Goal: Task Accomplishment & Management: Manage account settings

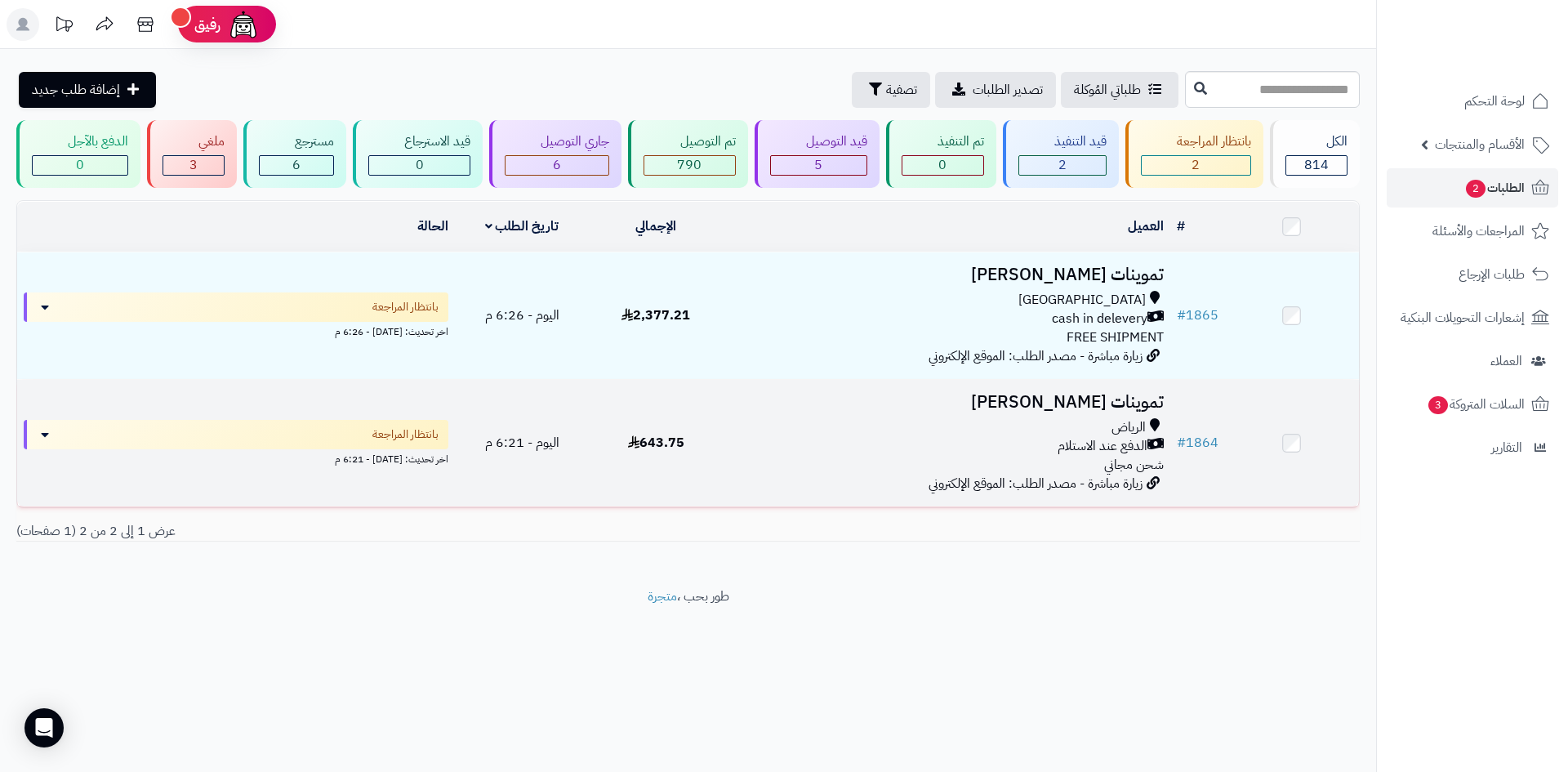
click at [851, 459] on div "الرياض الدفع عند الاستلام شحن مجاني" at bounding box center [947, 446] width 434 height 56
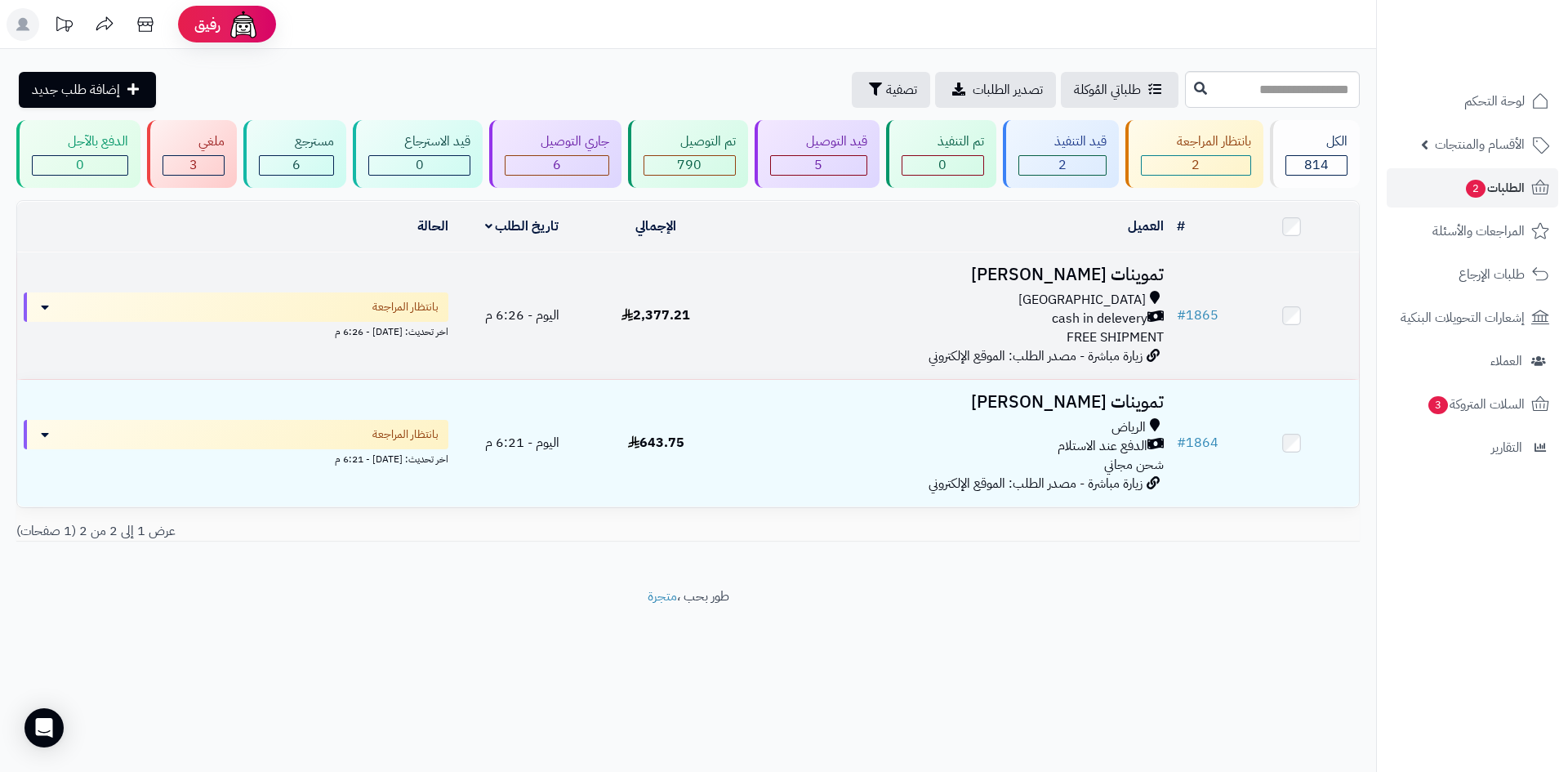
click at [1125, 298] on span "[GEOGRAPHIC_DATA]" at bounding box center [1082, 300] width 128 height 19
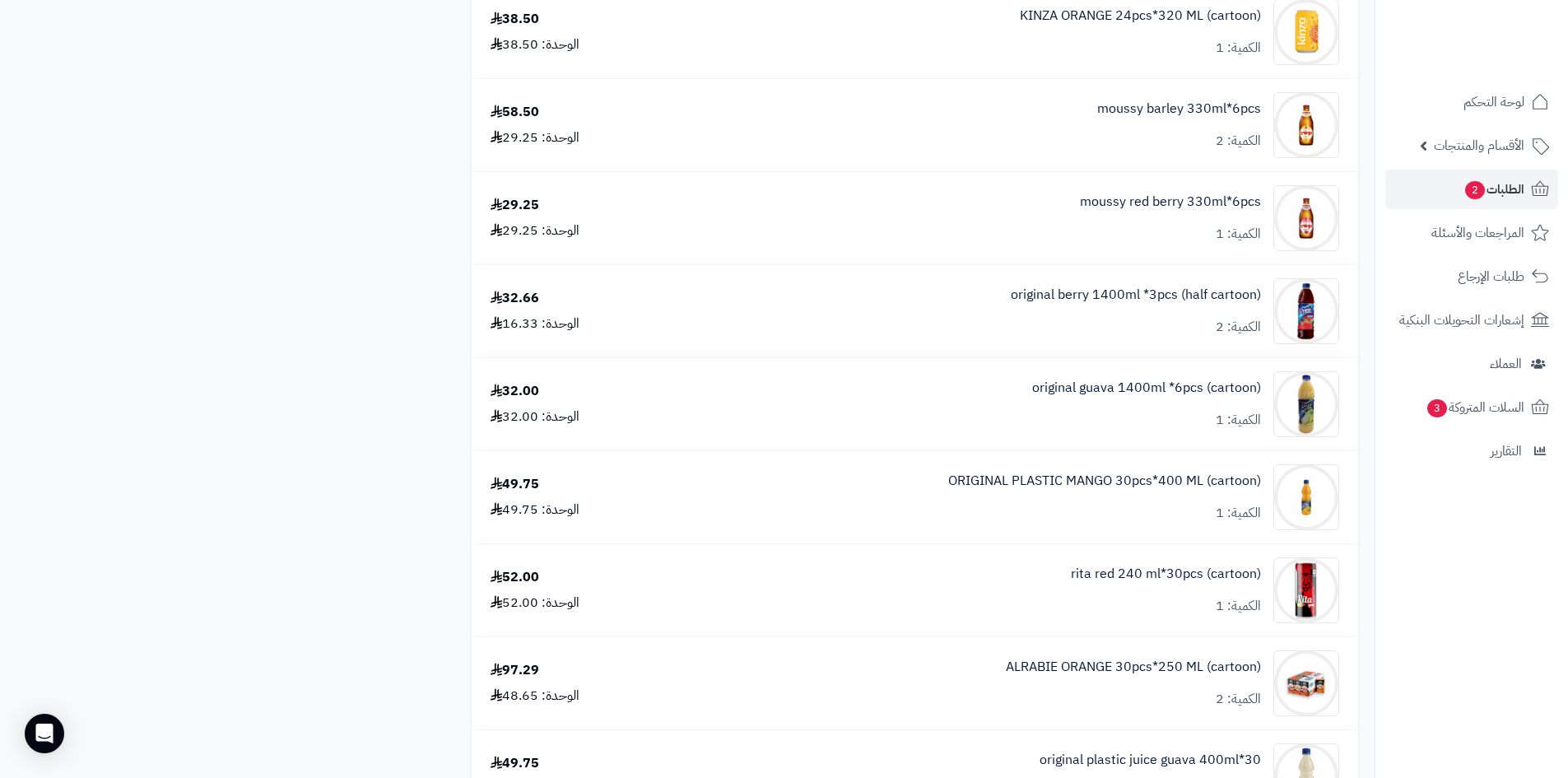
scroll to position [1976, 0]
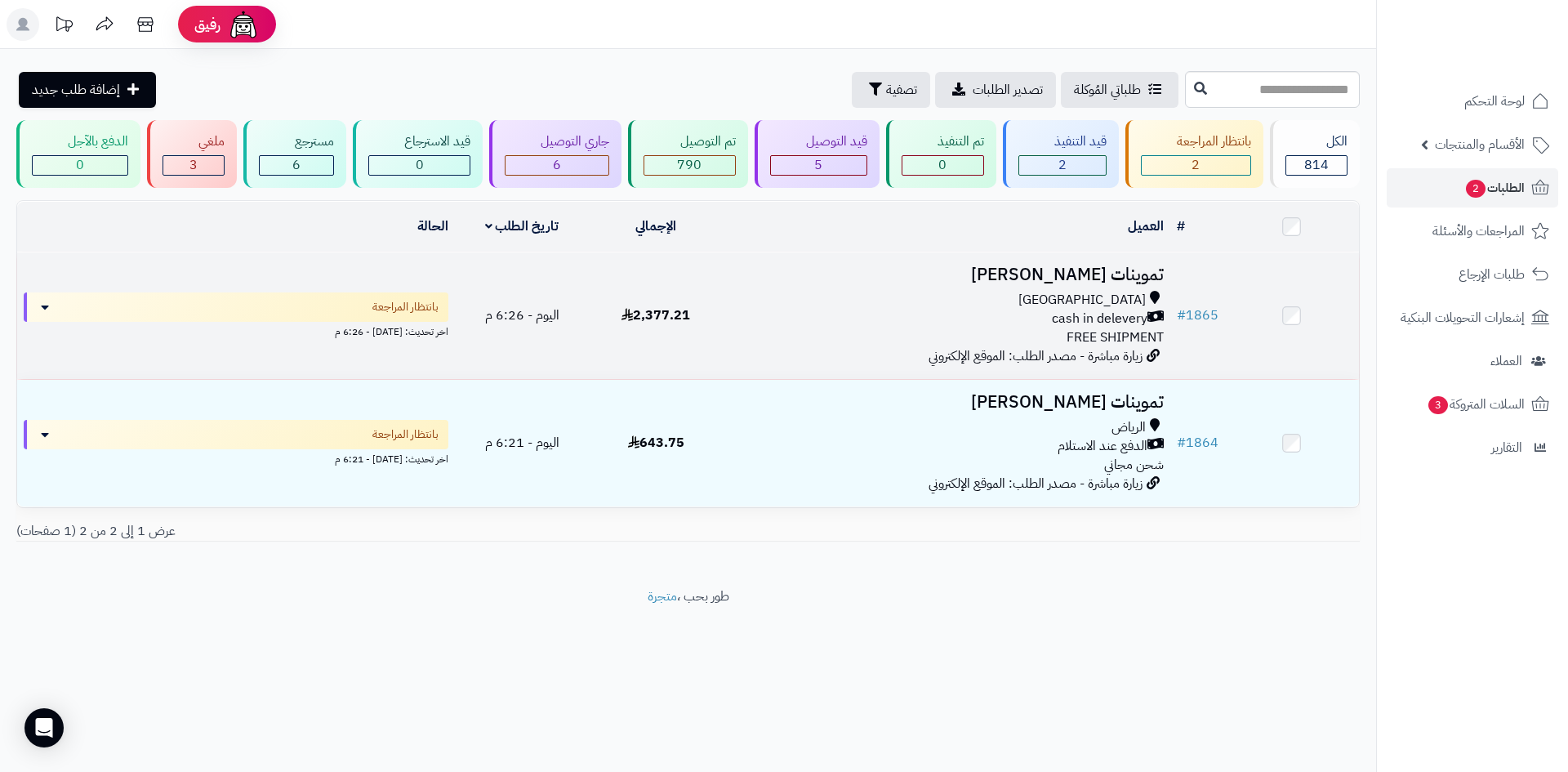
click at [984, 310] on div "cash in delevery" at bounding box center [947, 319] width 434 height 19
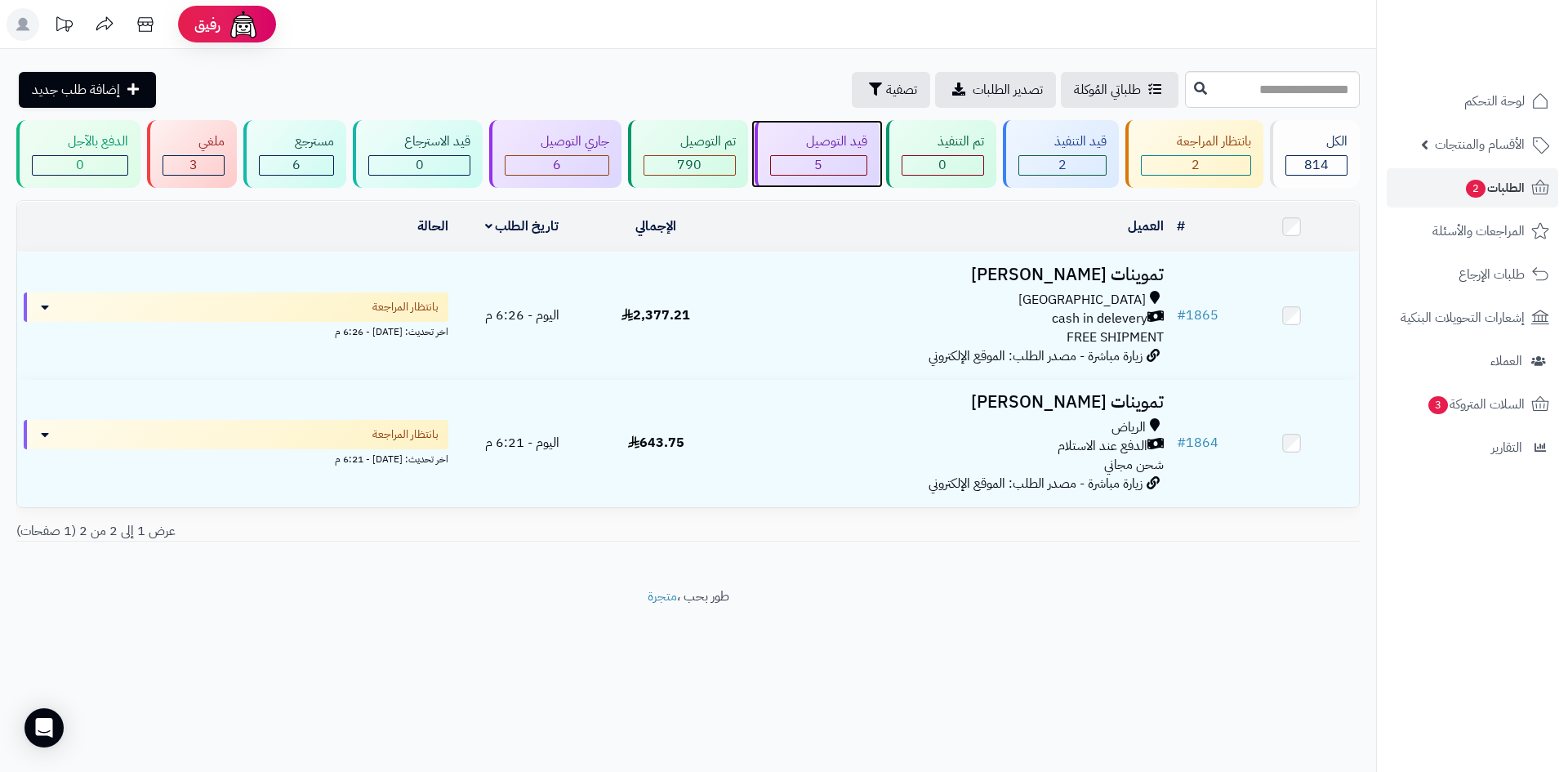
click at [799, 156] on div "5" at bounding box center [819, 165] width 97 height 21
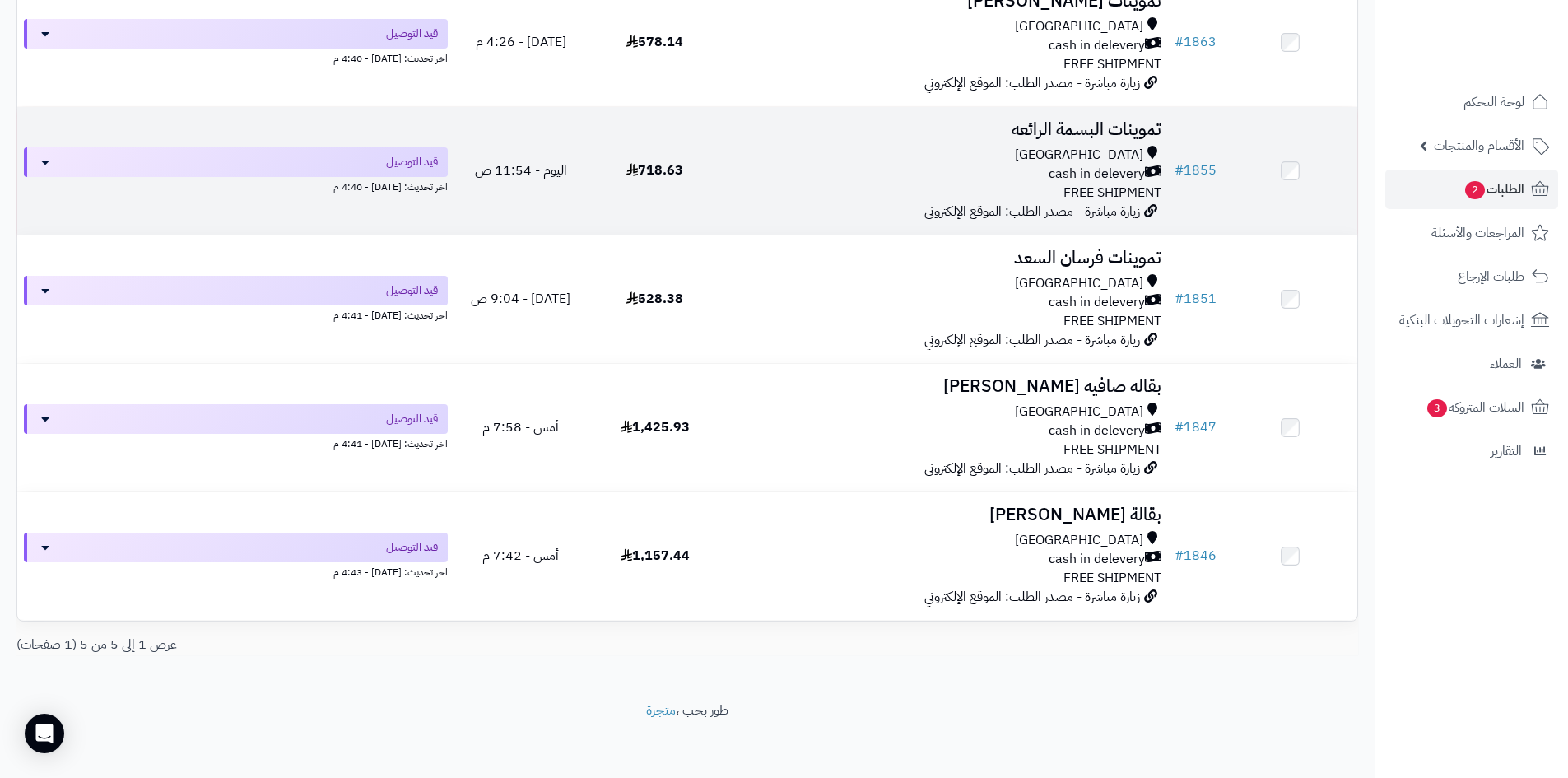
scroll to position [279, 0]
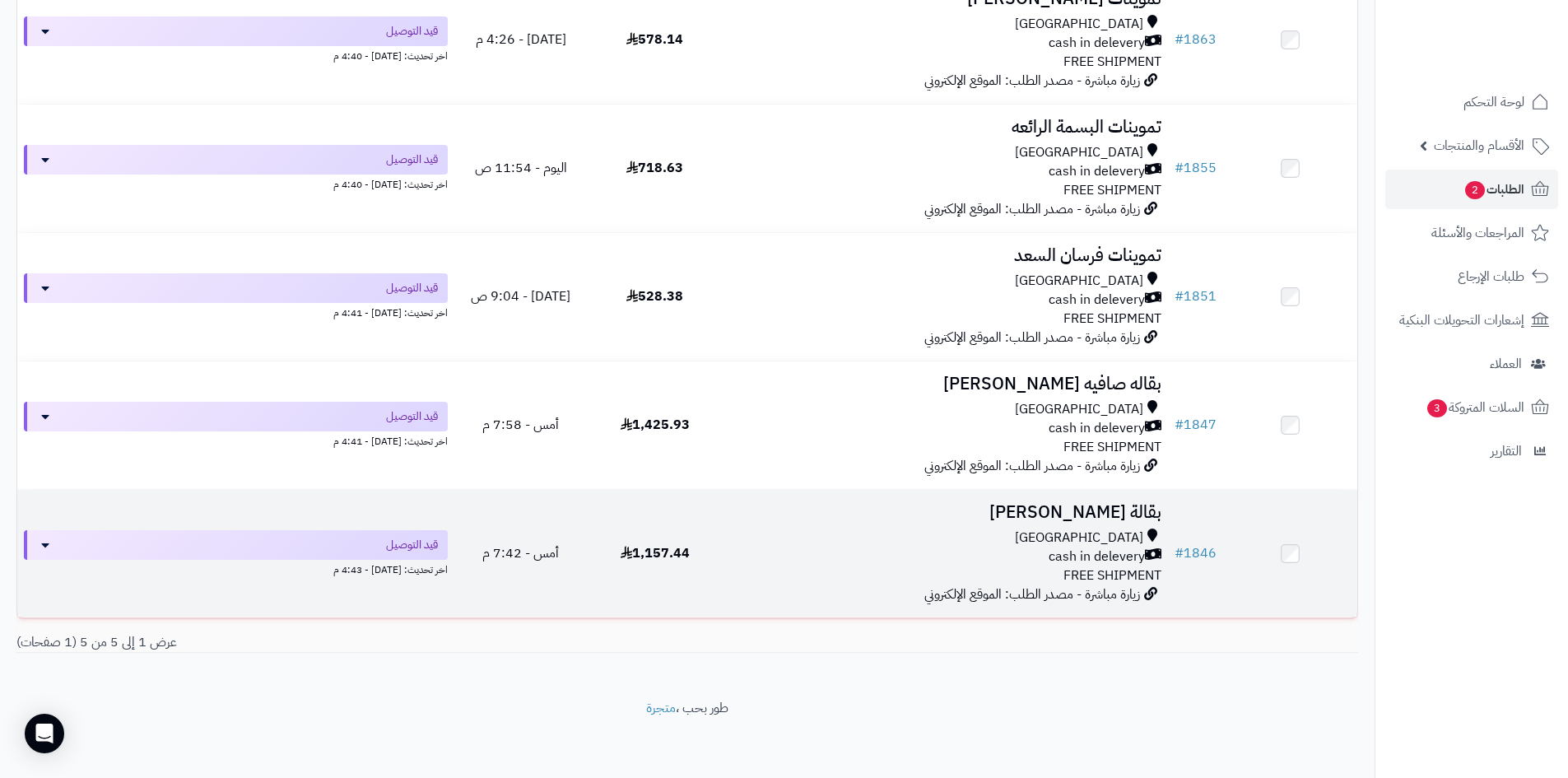
click at [841, 542] on div "[GEOGRAPHIC_DATA]" at bounding box center [945, 537] width 433 height 19
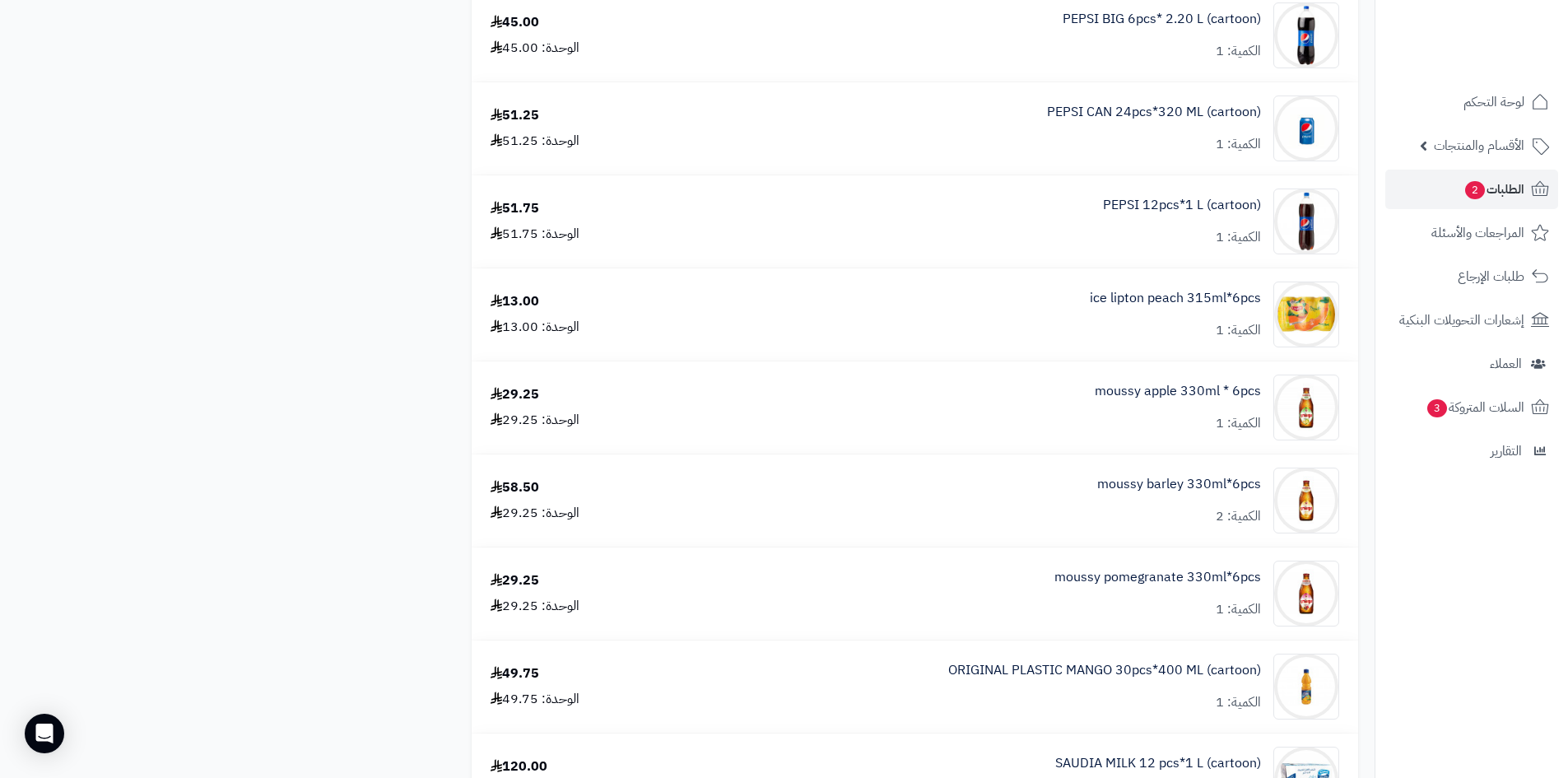
scroll to position [1071, 0]
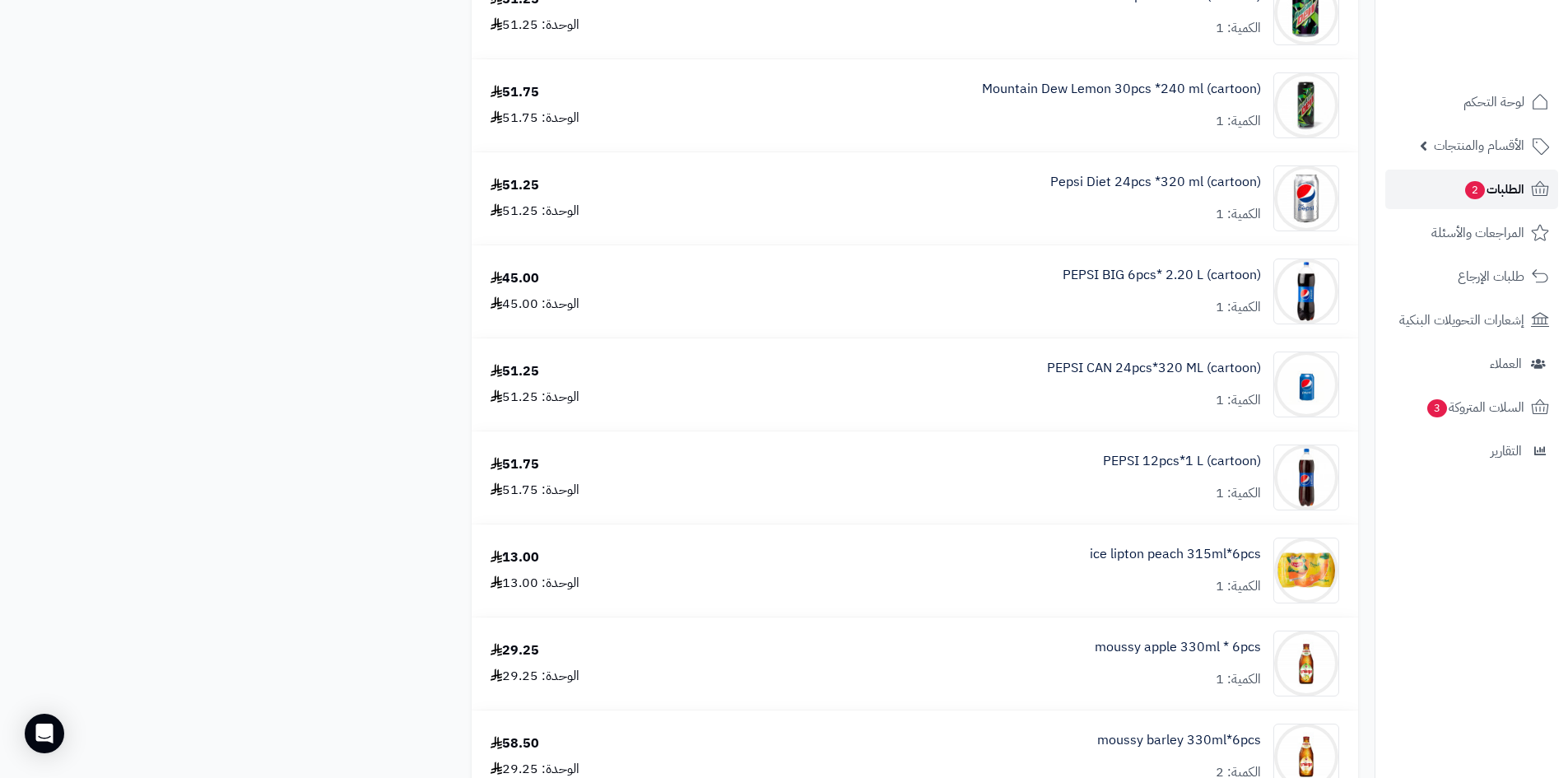
click at [1499, 191] on span "الطلبات 2" at bounding box center [1493, 189] width 61 height 23
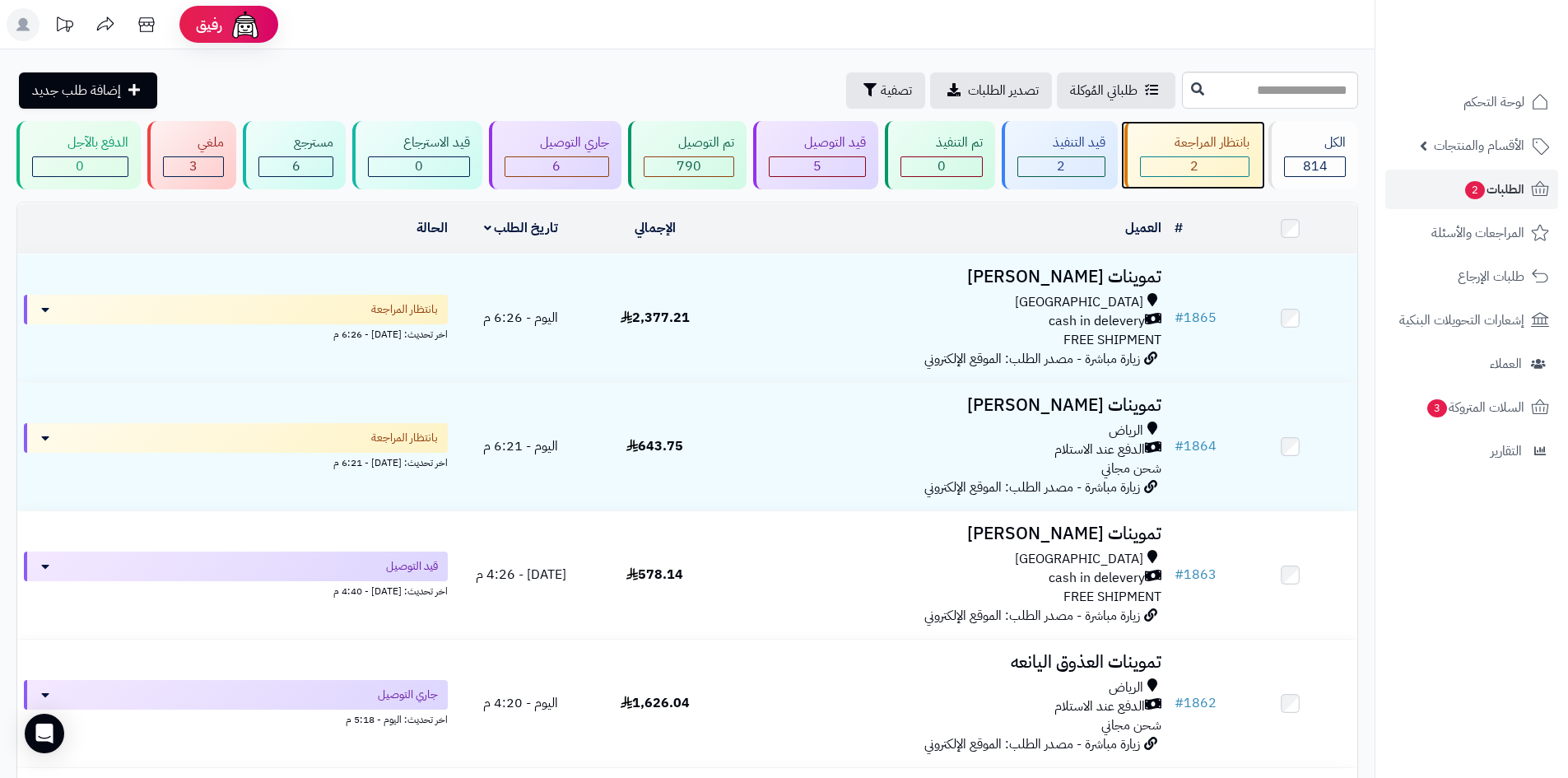
click at [1186, 150] on div "بانتظار المراجعة" at bounding box center [1195, 143] width 110 height 19
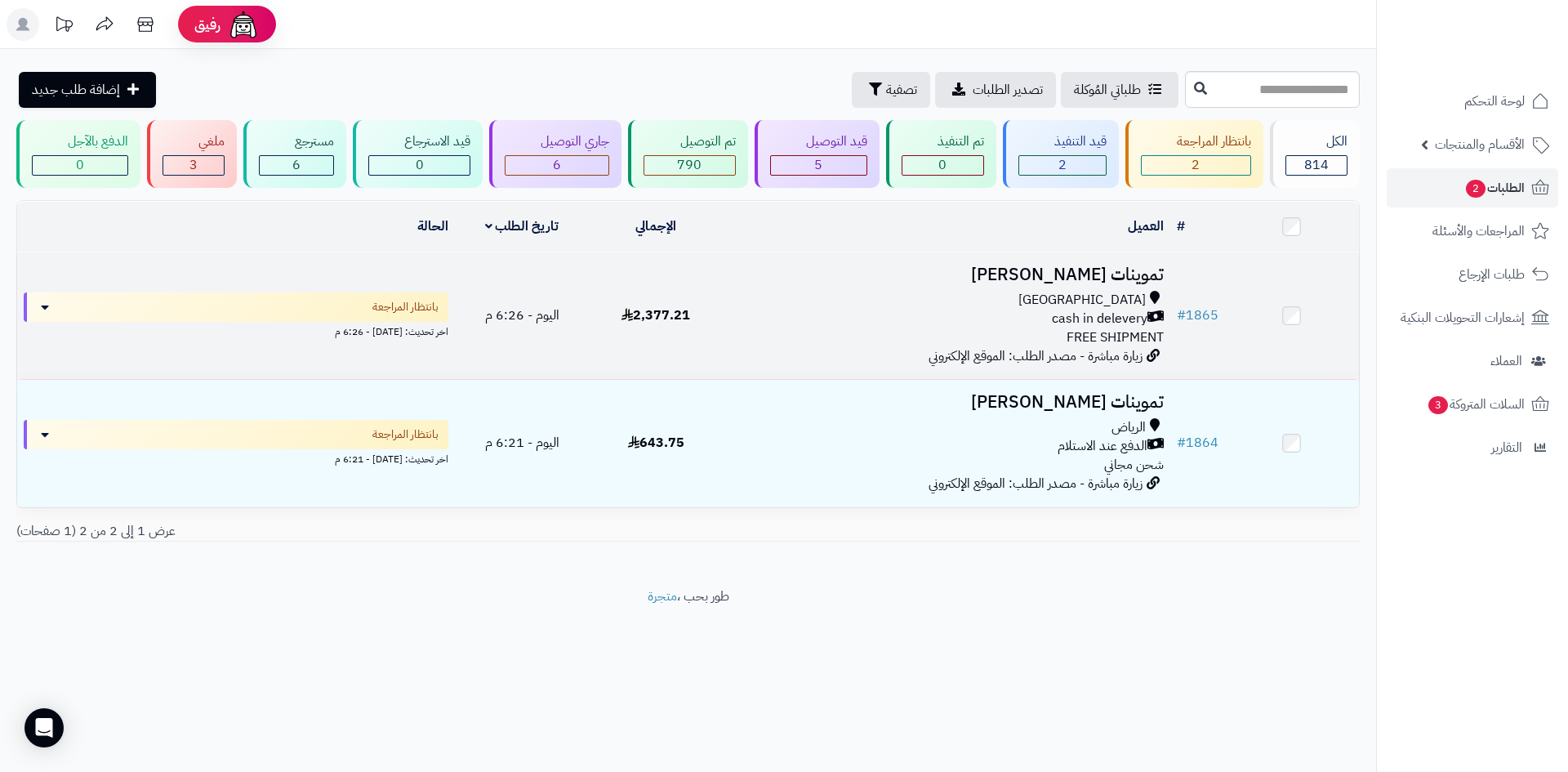
click at [970, 330] on div "Riyadh cash in delevery FREE SHIPMENT" at bounding box center [947, 319] width 434 height 56
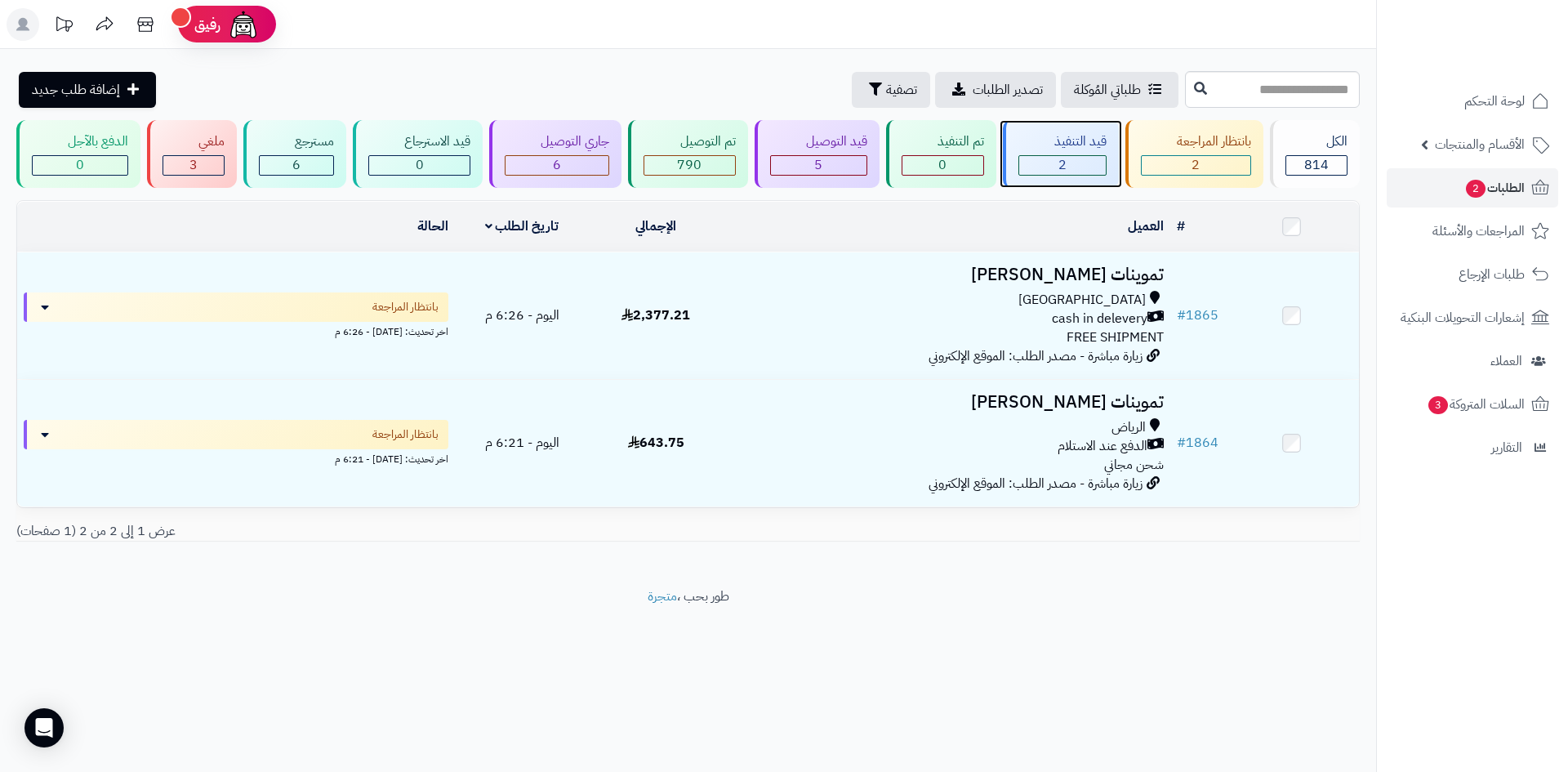
click at [1049, 152] on div "قيد التنفيذ 2" at bounding box center [1061, 154] width 116 height 67
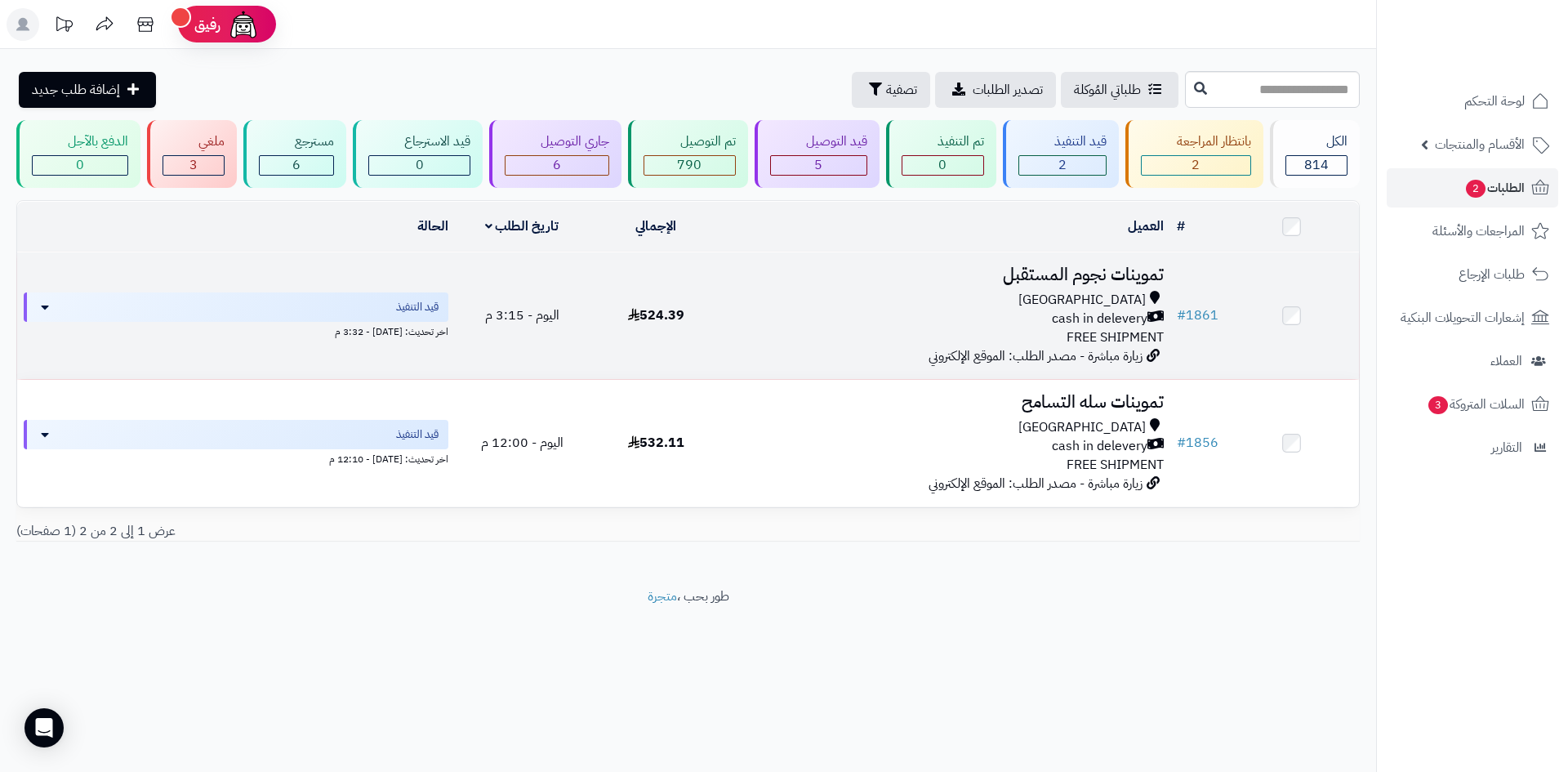
click at [972, 353] on span "زيارة مباشرة - مصدر الطلب: الموقع الإلكتروني" at bounding box center [1036, 357] width 214 height 20
click at [985, 310] on div "cash in delevery" at bounding box center [947, 319] width 434 height 19
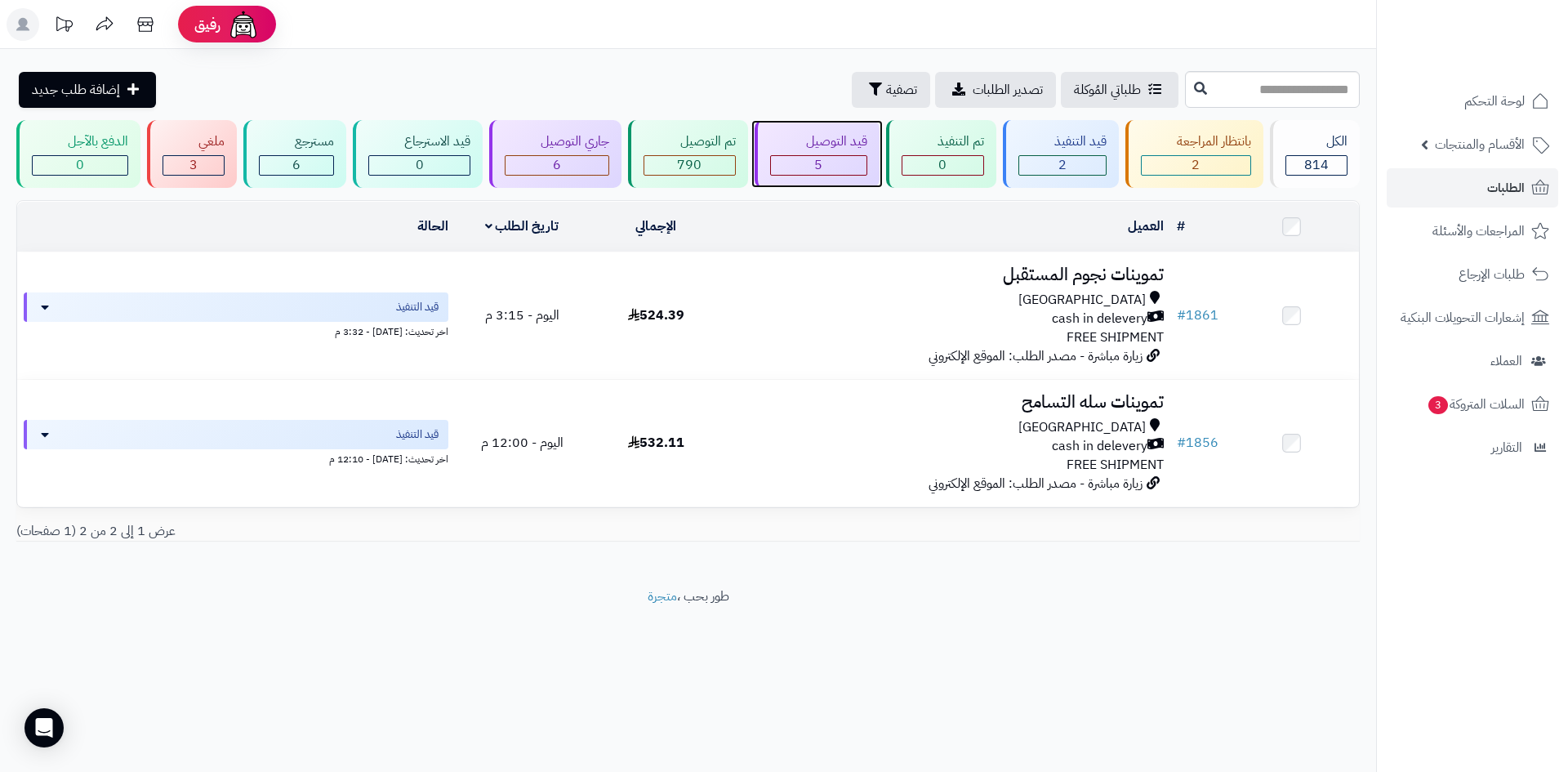
click at [844, 156] on div "5" at bounding box center [819, 165] width 97 height 21
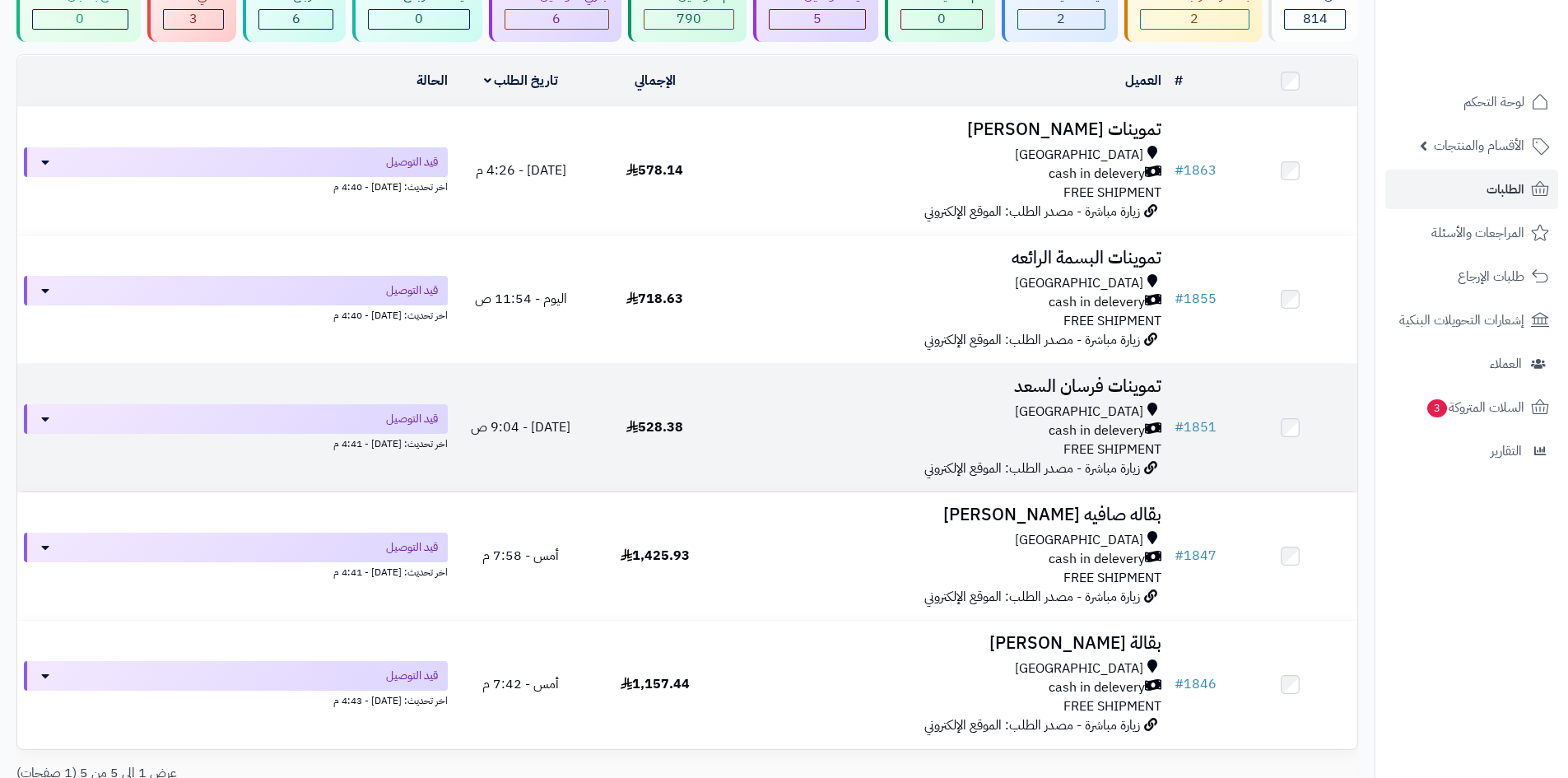
scroll to position [247, 0]
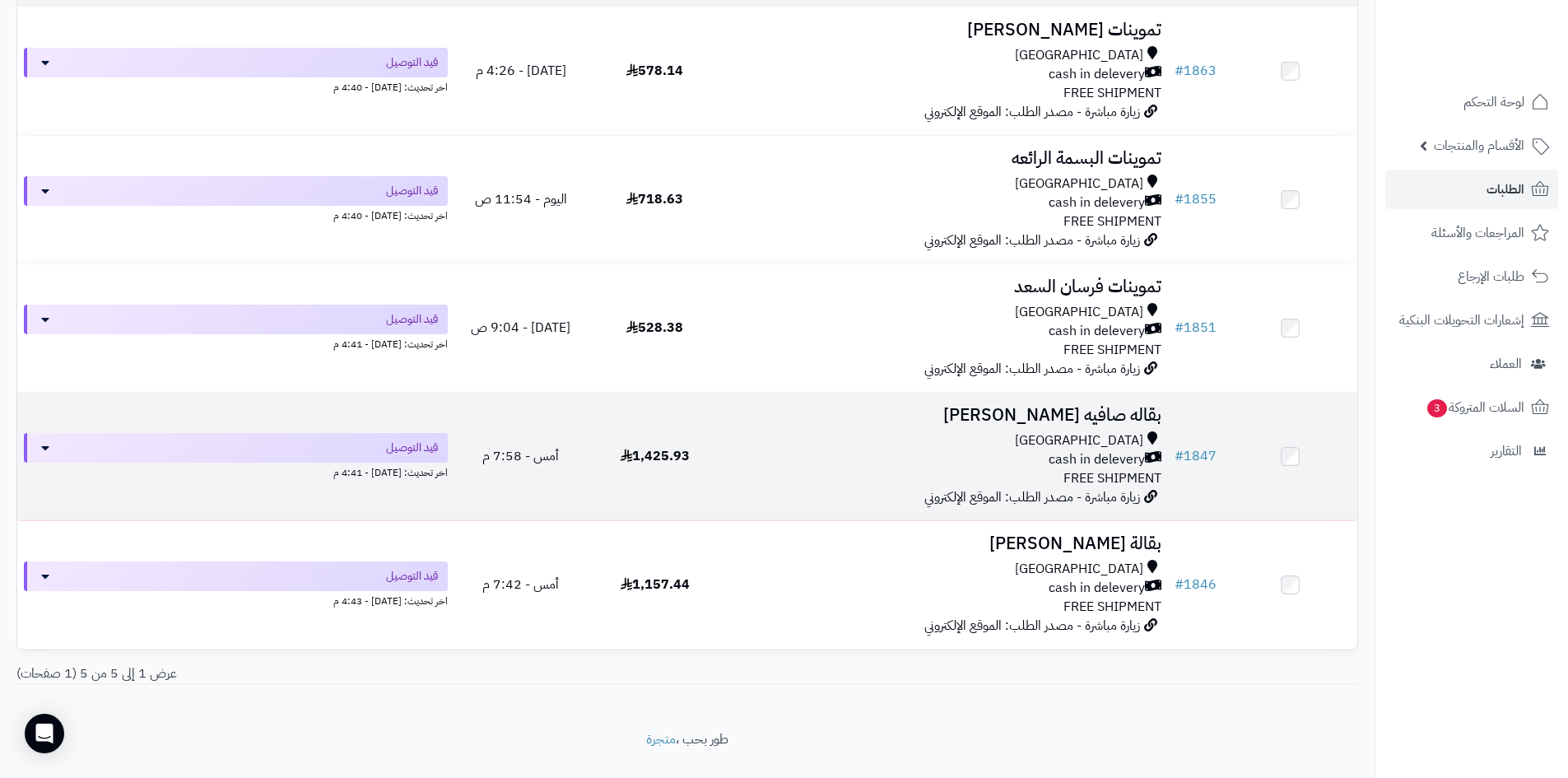
click at [884, 465] on div "cash in delevery" at bounding box center [945, 459] width 433 height 19
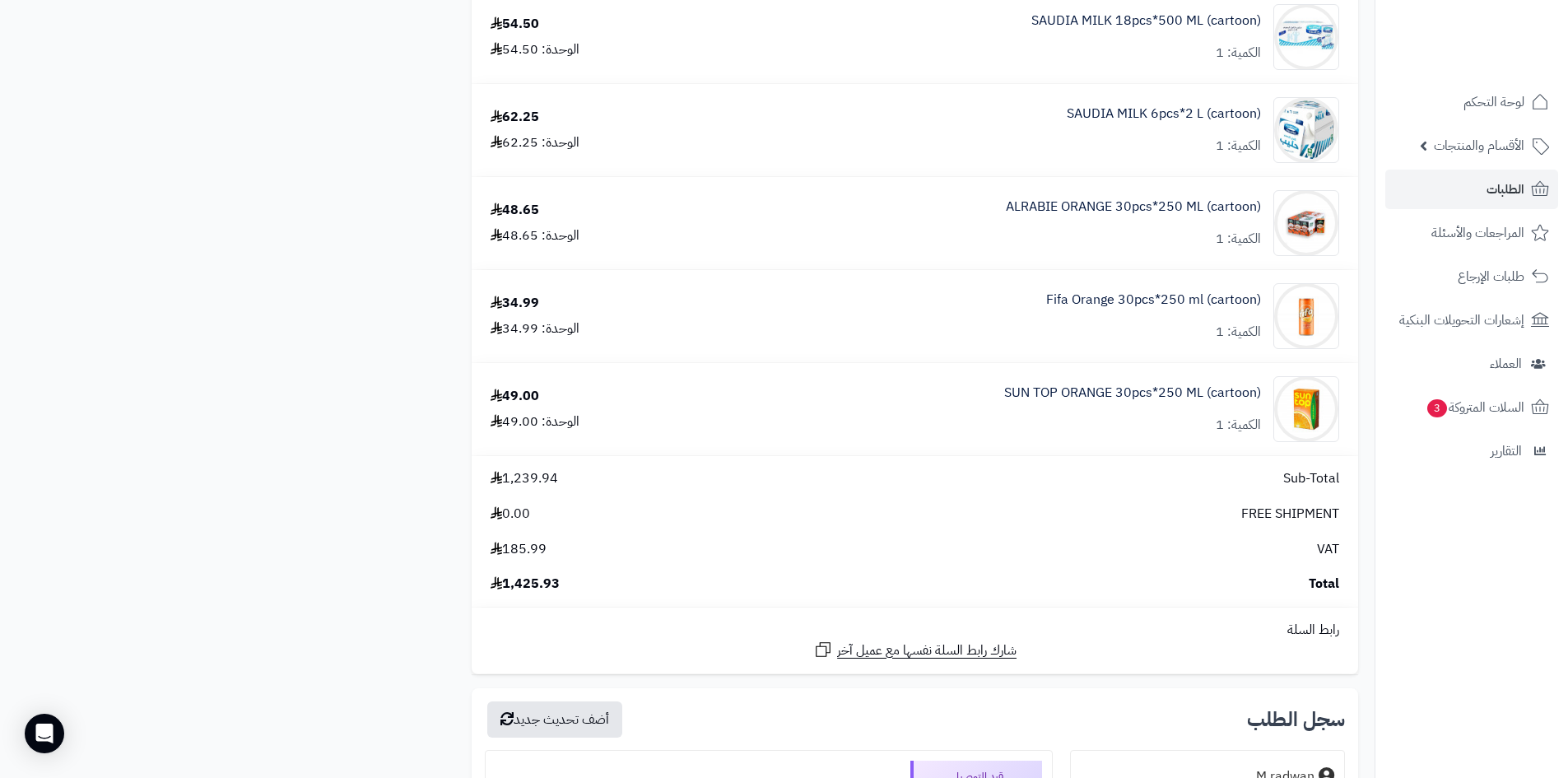
scroll to position [2223, 0]
